Goal: Information Seeking & Learning: Learn about a topic

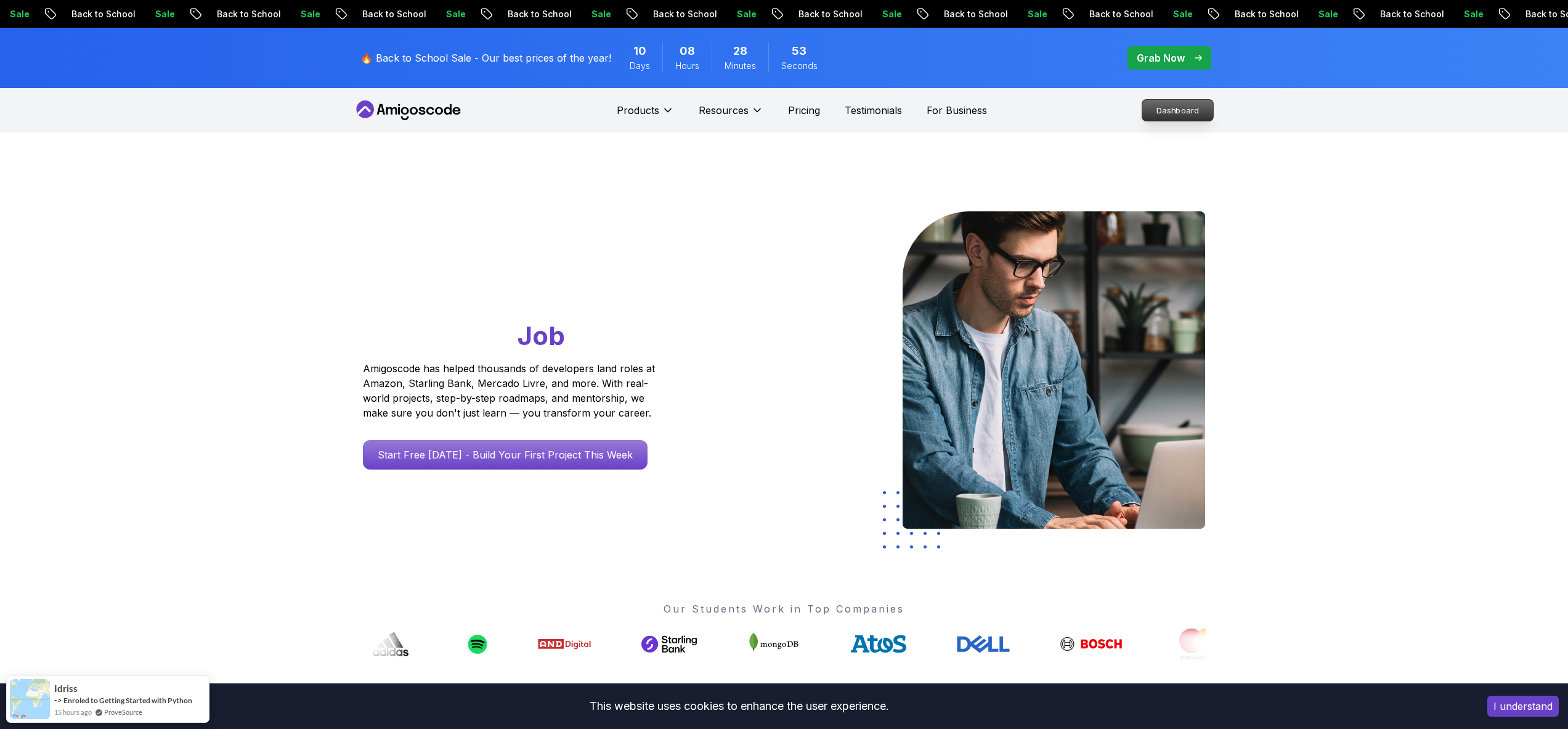
click at [1174, 113] on p "Dashboard" at bounding box center [1178, 110] width 71 height 21
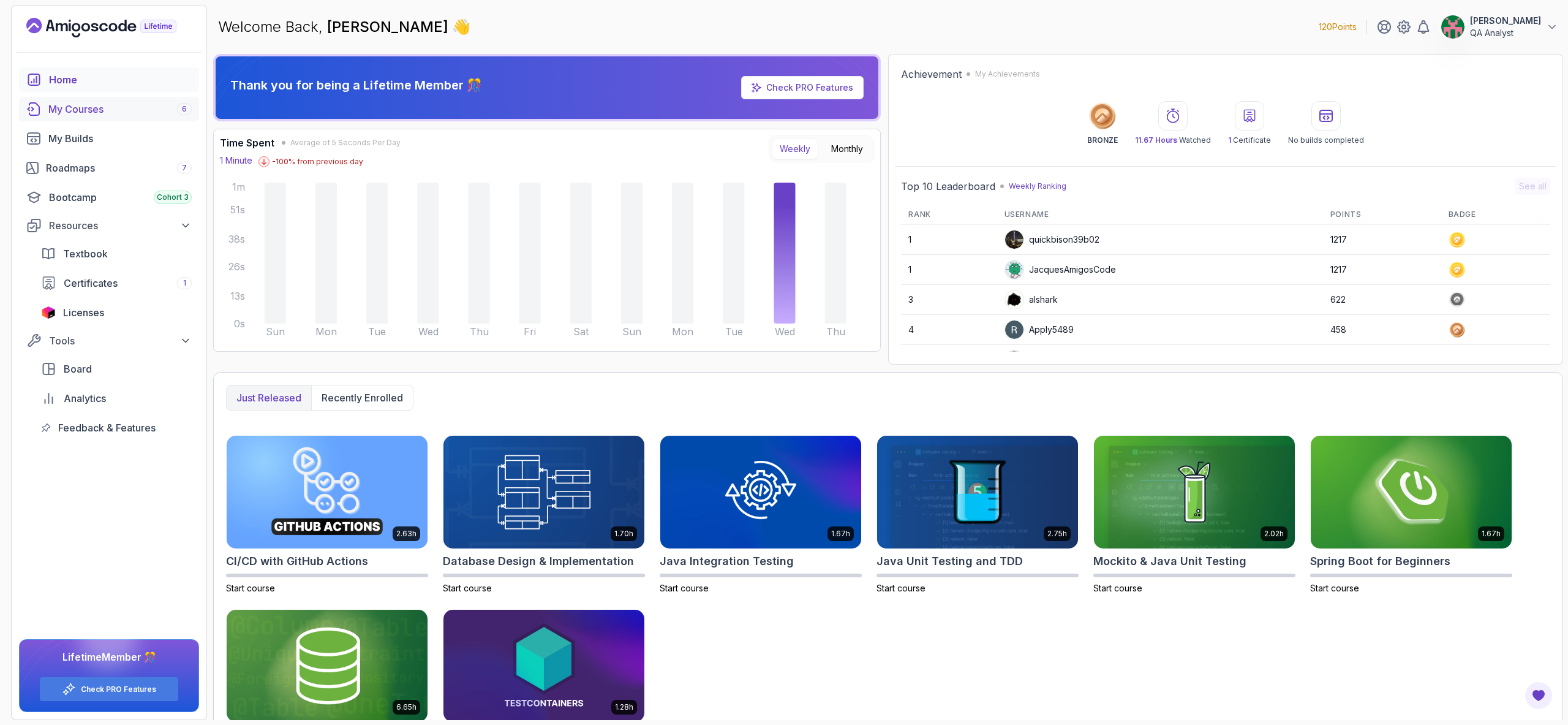
click at [101, 108] on div "My Courses 6" at bounding box center [119, 109] width 143 height 14
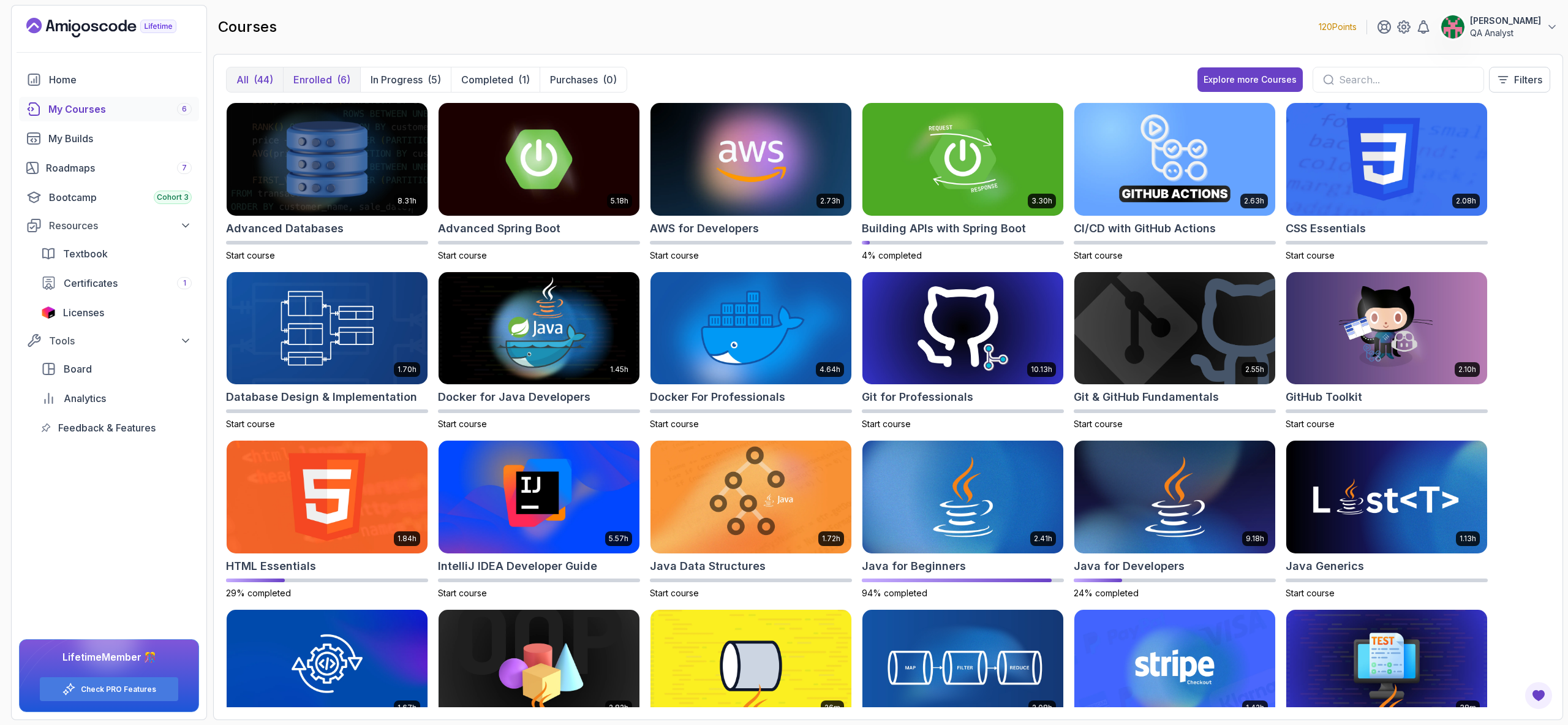
click at [321, 79] on p "Enrolled" at bounding box center [313, 79] width 38 height 14
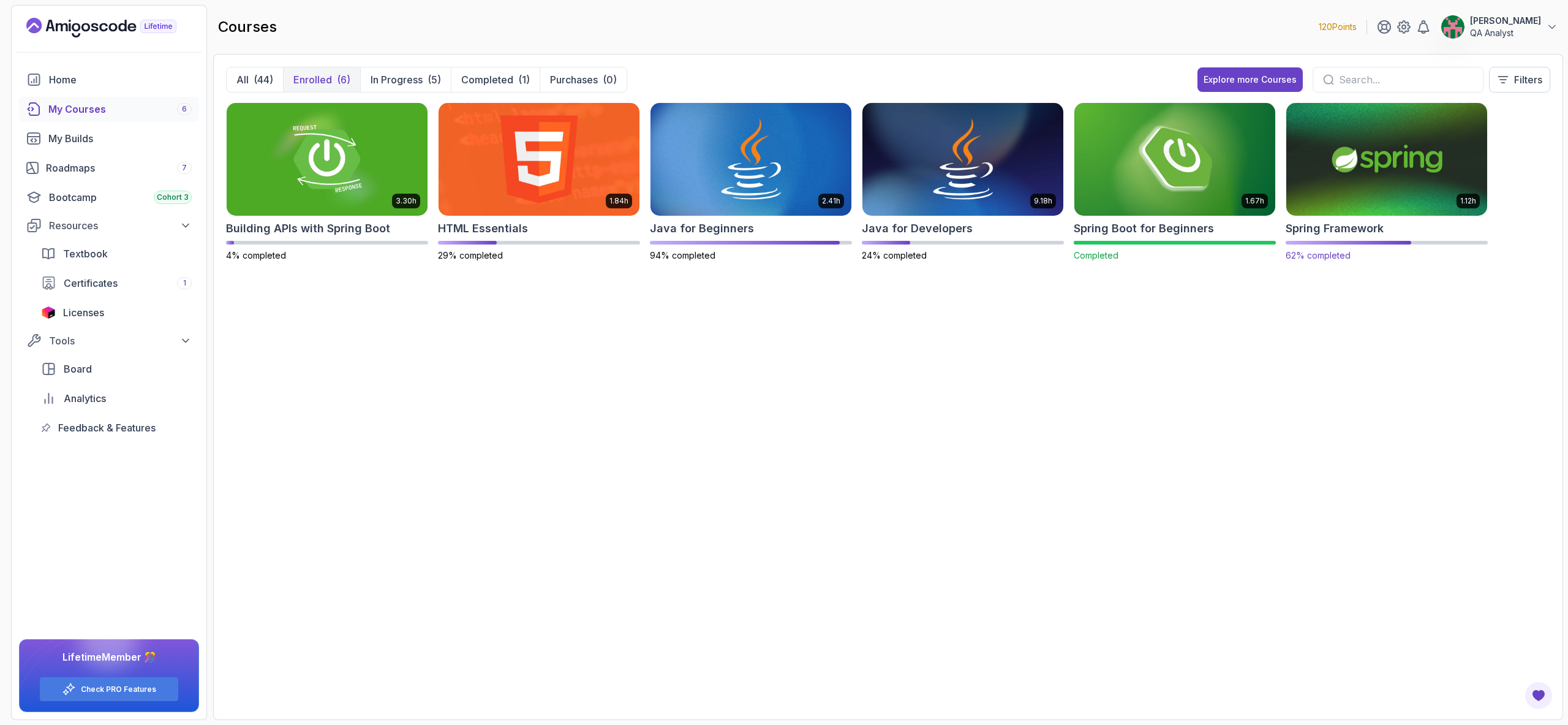
click at [1346, 160] on img at bounding box center [1386, 159] width 211 height 118
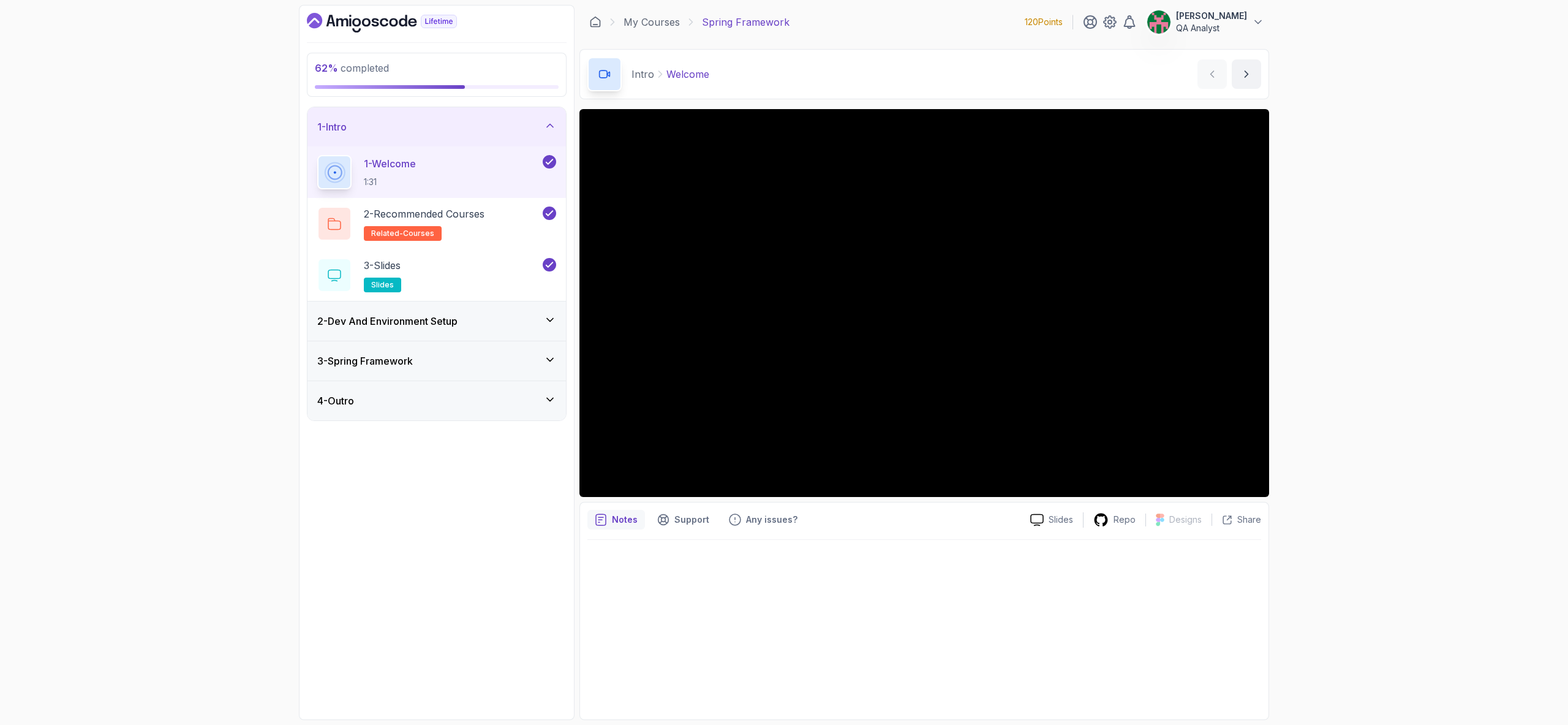
click at [424, 311] on div "2 - Dev And Environment Setup" at bounding box center [437, 321] width 258 height 39
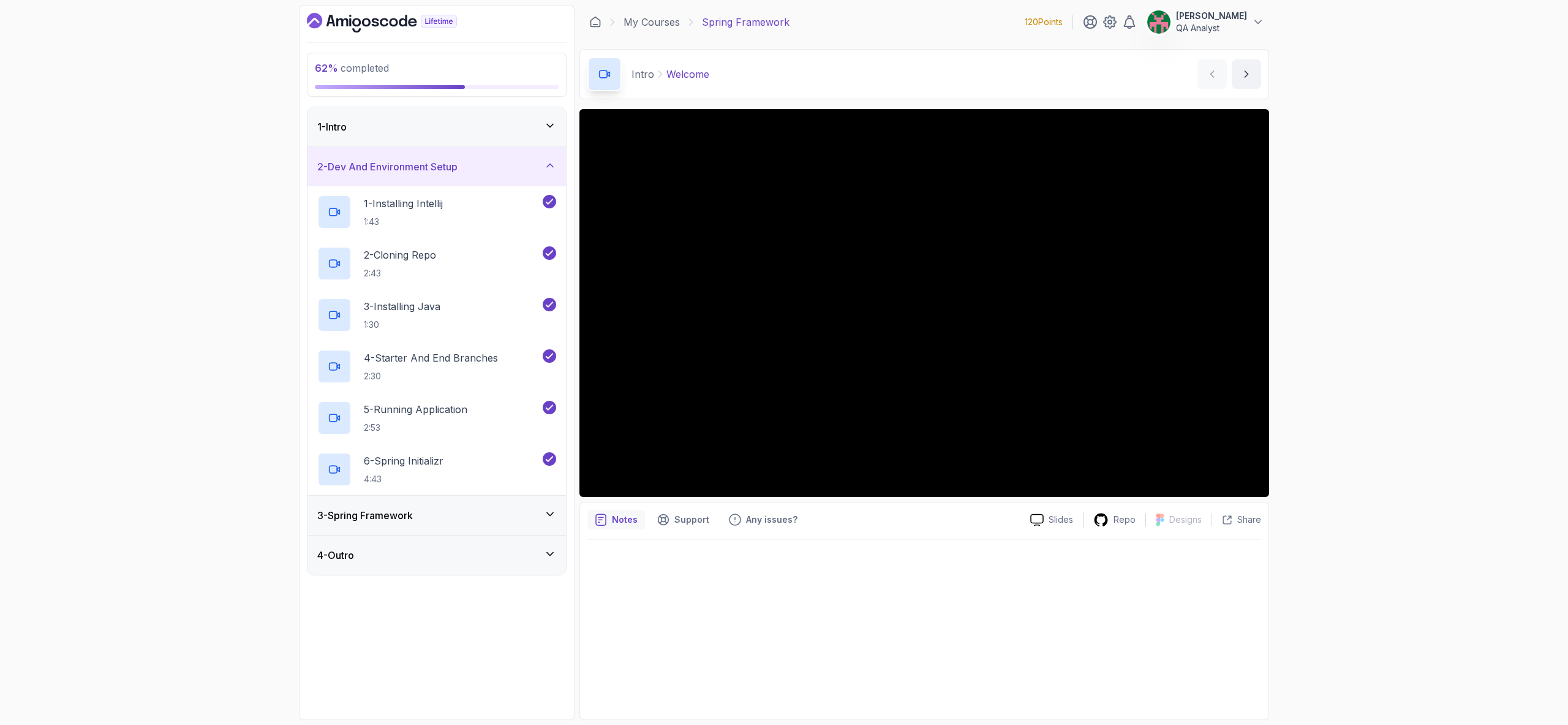
click at [432, 170] on h3 "2 - Dev And Environment Setup" at bounding box center [387, 167] width 140 height 14
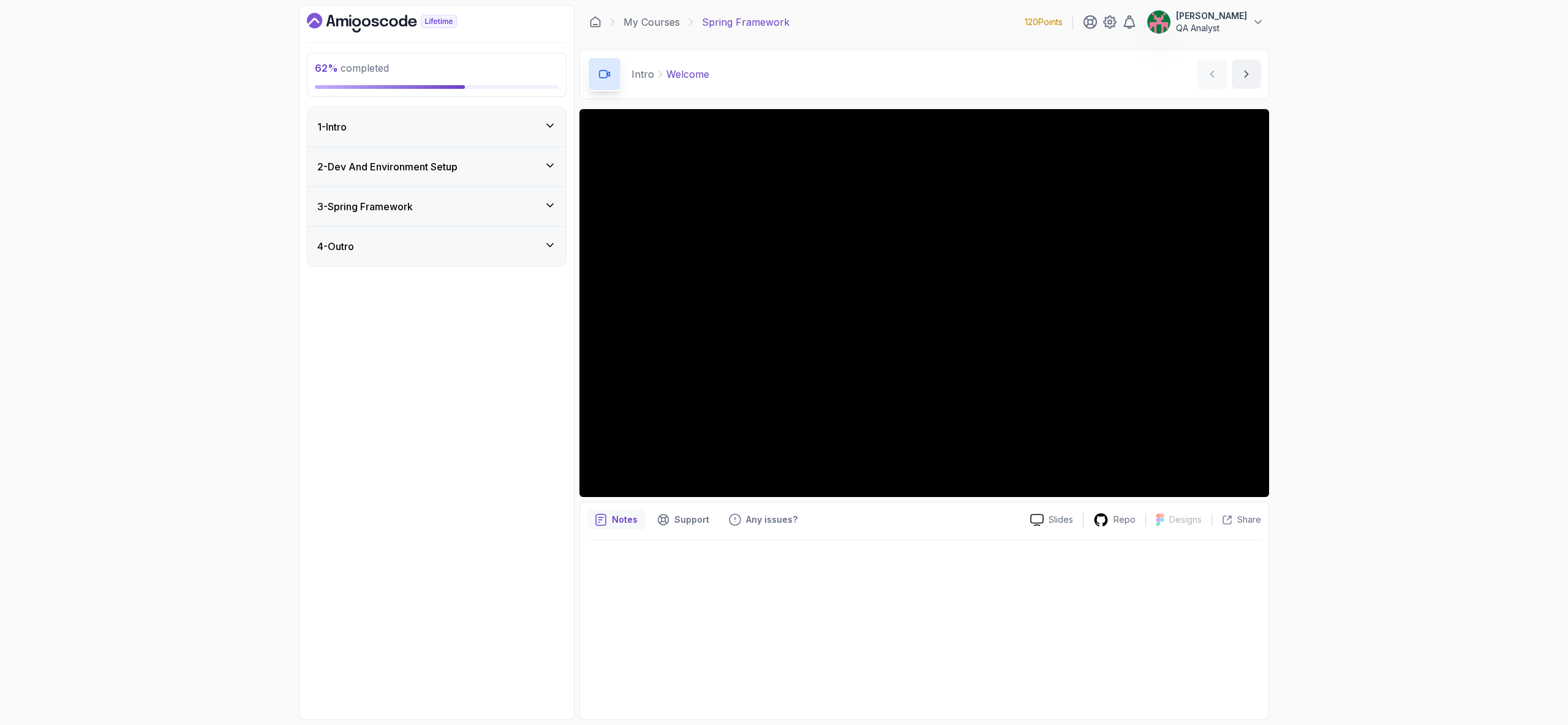
click at [406, 210] on h3 "3 - Spring Framework" at bounding box center [365, 206] width 95 height 14
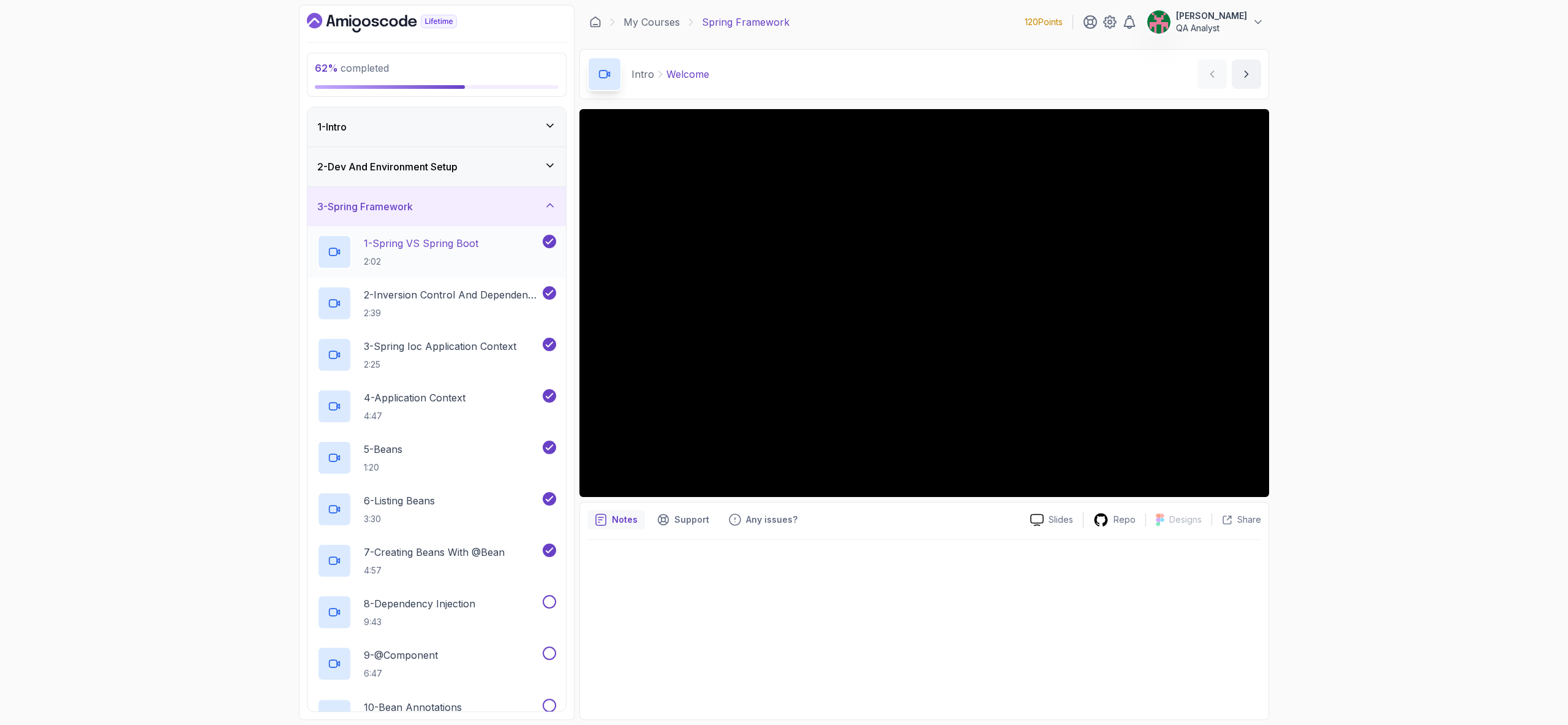
click at [409, 240] on p "1 - Spring VS Spring Boot" at bounding box center [421, 243] width 115 height 14
click at [449, 295] on p "2 - Inversion Control And Dependency Injection" at bounding box center [452, 294] width 176 height 14
